Goal: Task Accomplishment & Management: Complete application form

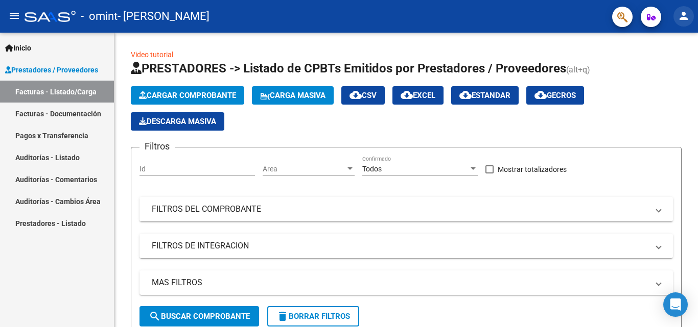
click at [681, 15] on mat-icon "person" at bounding box center [683, 16] width 12 height 12
click at [311, 123] on div at bounding box center [349, 163] width 698 height 327
click at [83, 95] on link "Facturas - Listado/Carga" at bounding box center [57, 92] width 114 height 22
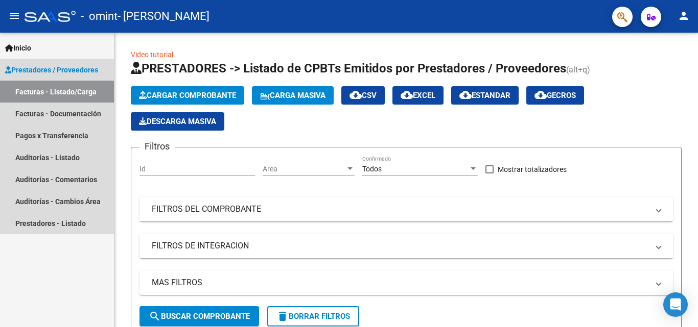
click at [90, 73] on span "Prestadores / Proveedores" at bounding box center [51, 69] width 93 height 11
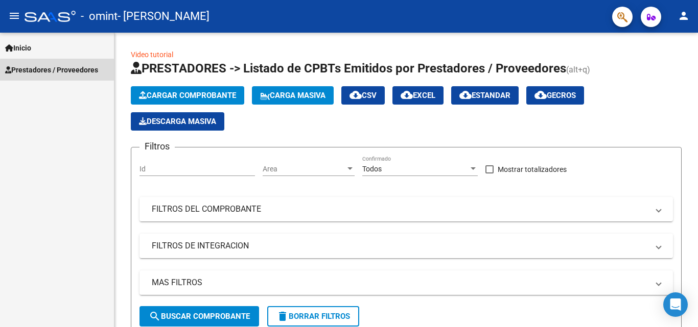
click at [90, 73] on span "Prestadores / Proveedores" at bounding box center [51, 69] width 93 height 11
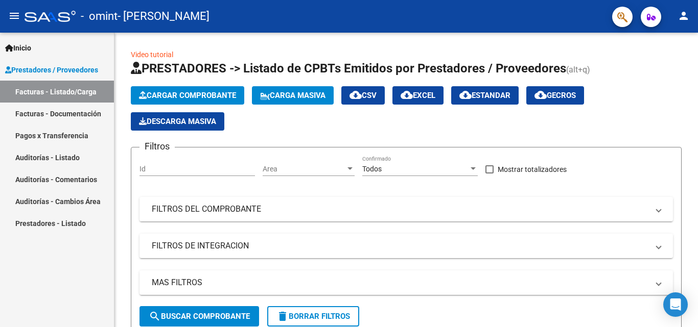
click at [64, 116] on link "Facturas - Documentación" at bounding box center [57, 114] width 114 height 22
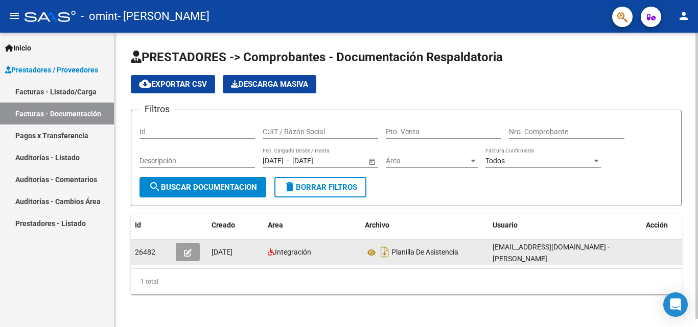
click at [190, 252] on icon "button" at bounding box center [188, 253] width 8 height 8
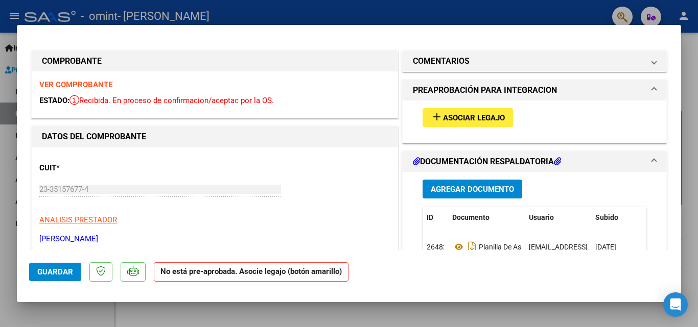
click at [461, 119] on span "Asociar Legajo" at bounding box center [474, 117] width 62 height 9
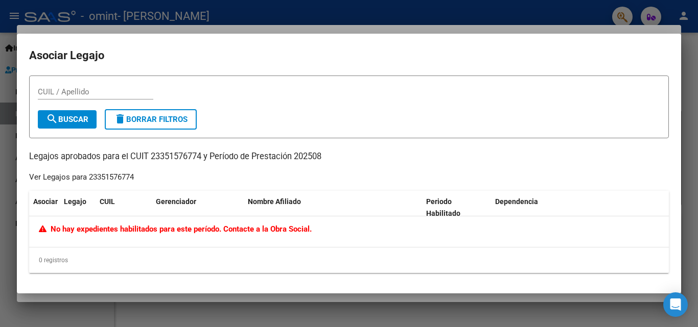
click at [572, 323] on div at bounding box center [349, 163] width 698 height 327
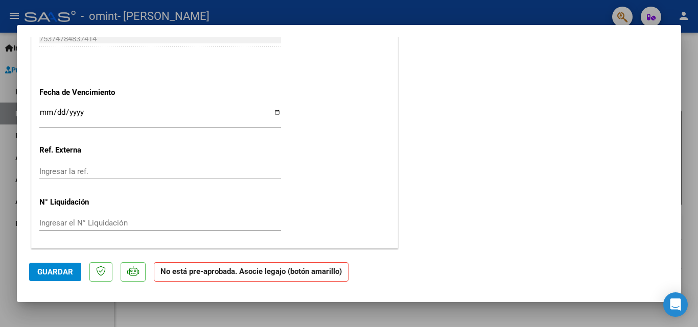
scroll to position [637, 0]
click at [586, 11] on div at bounding box center [349, 163] width 698 height 327
type input "$ 0,00"
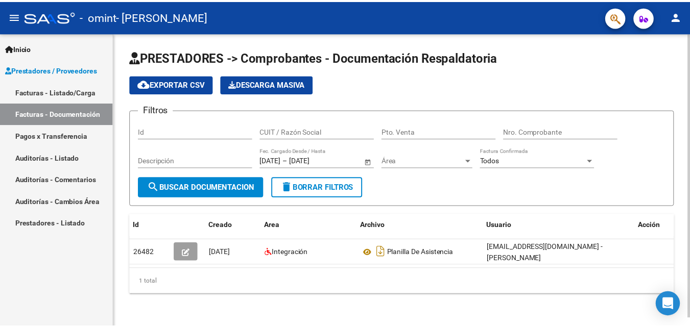
scroll to position [0, 11]
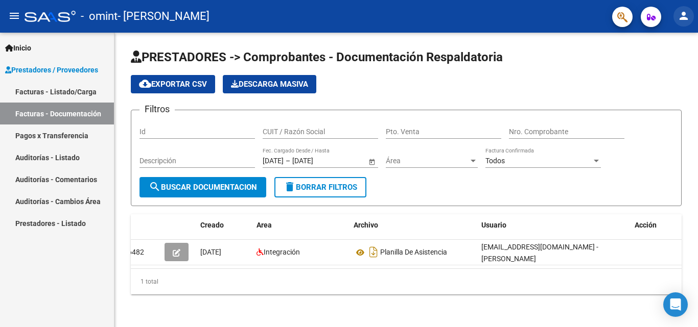
click at [678, 22] on mat-icon "person" at bounding box center [683, 16] width 12 height 12
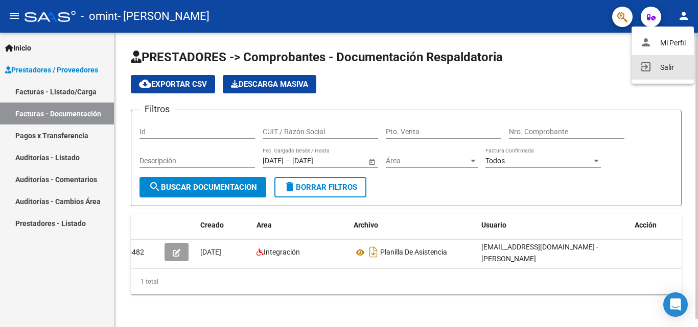
click at [660, 66] on button "exit_to_app Salir" at bounding box center [662, 67] width 62 height 25
